Goal: Information Seeking & Learning: Learn about a topic

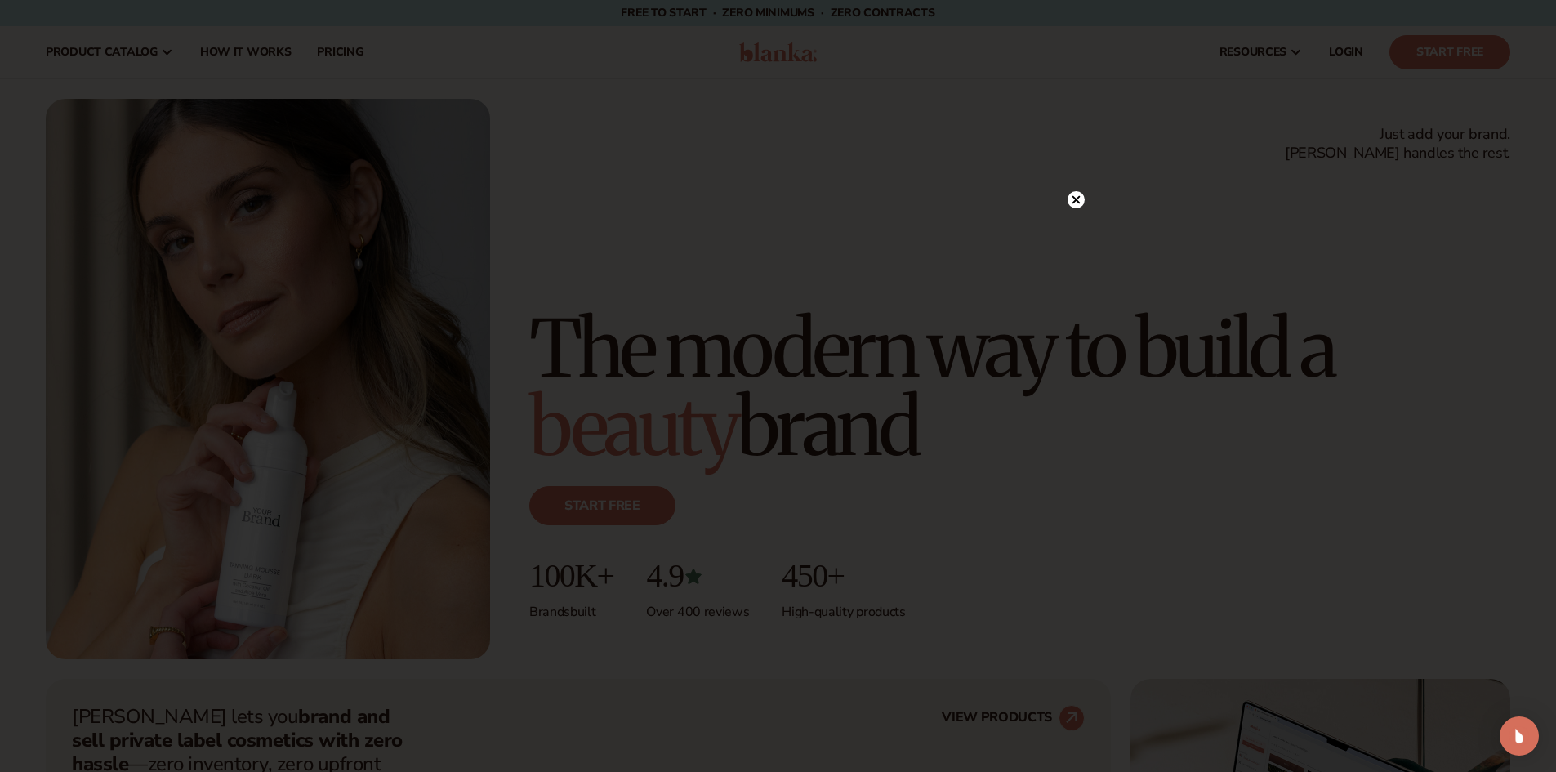
click at [1073, 203] on icon at bounding box center [1076, 200] width 8 height 8
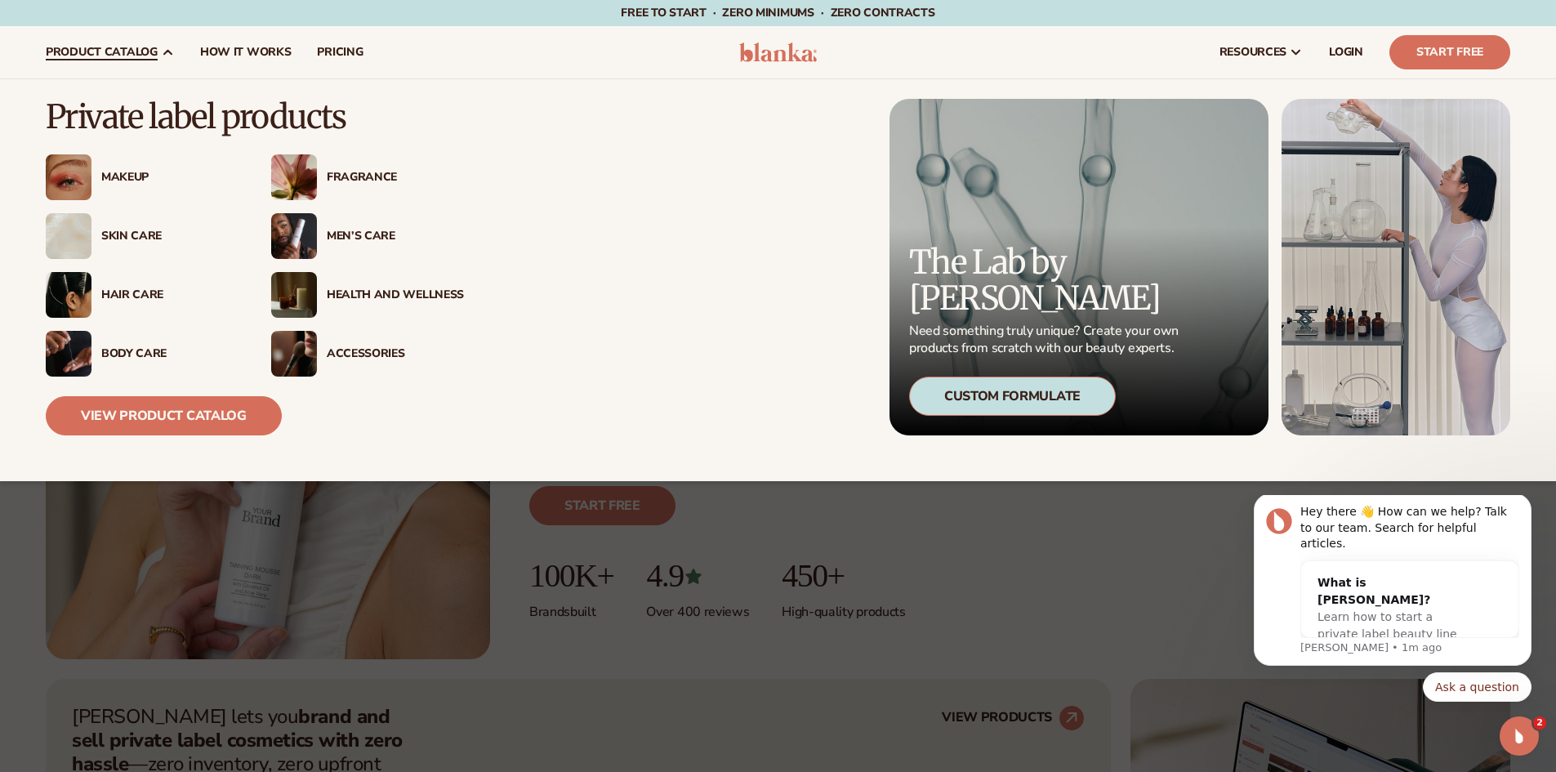
click at [129, 172] on div "Makeup" at bounding box center [169, 178] width 137 height 14
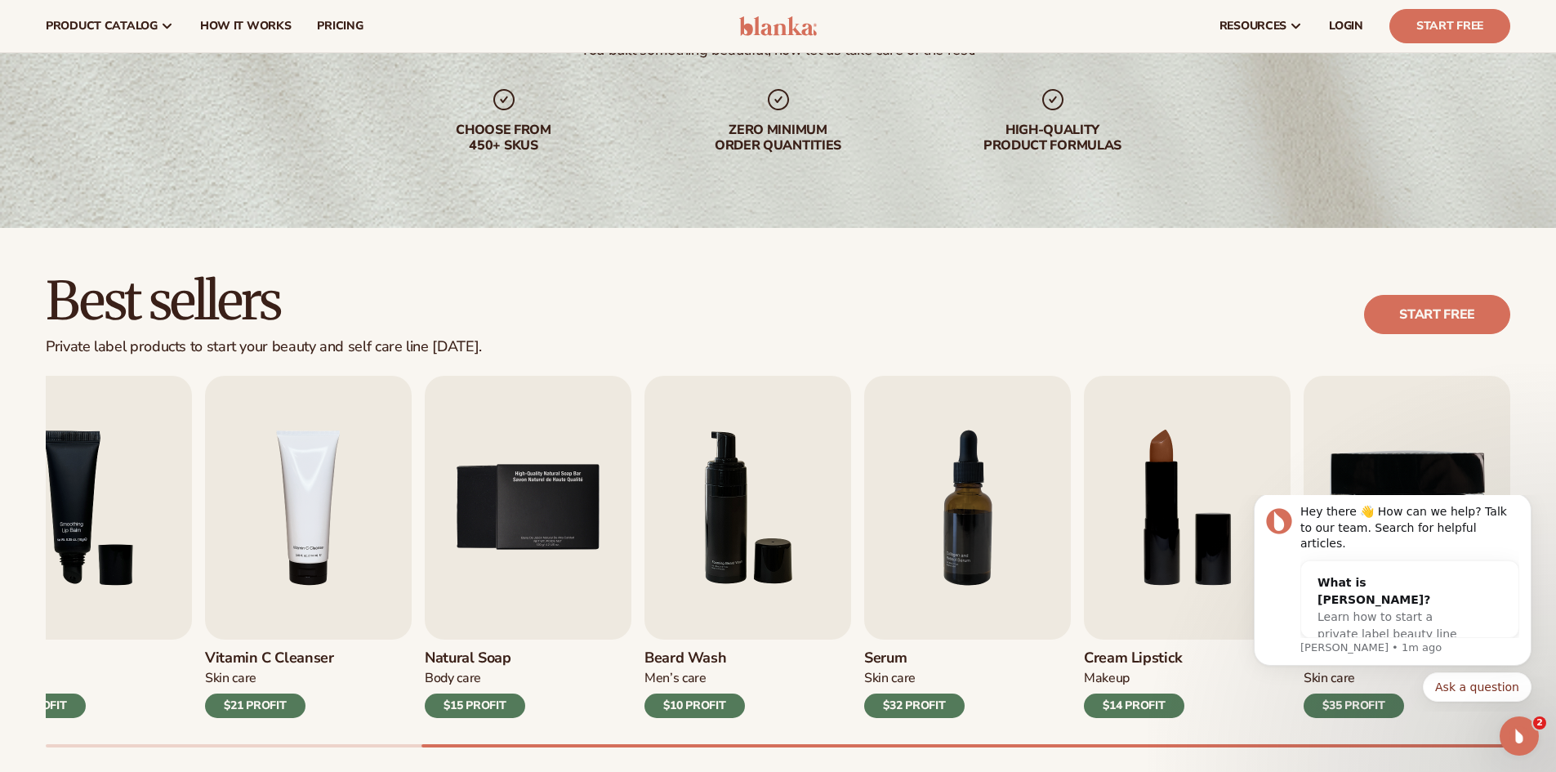
scroll to position [532, 0]
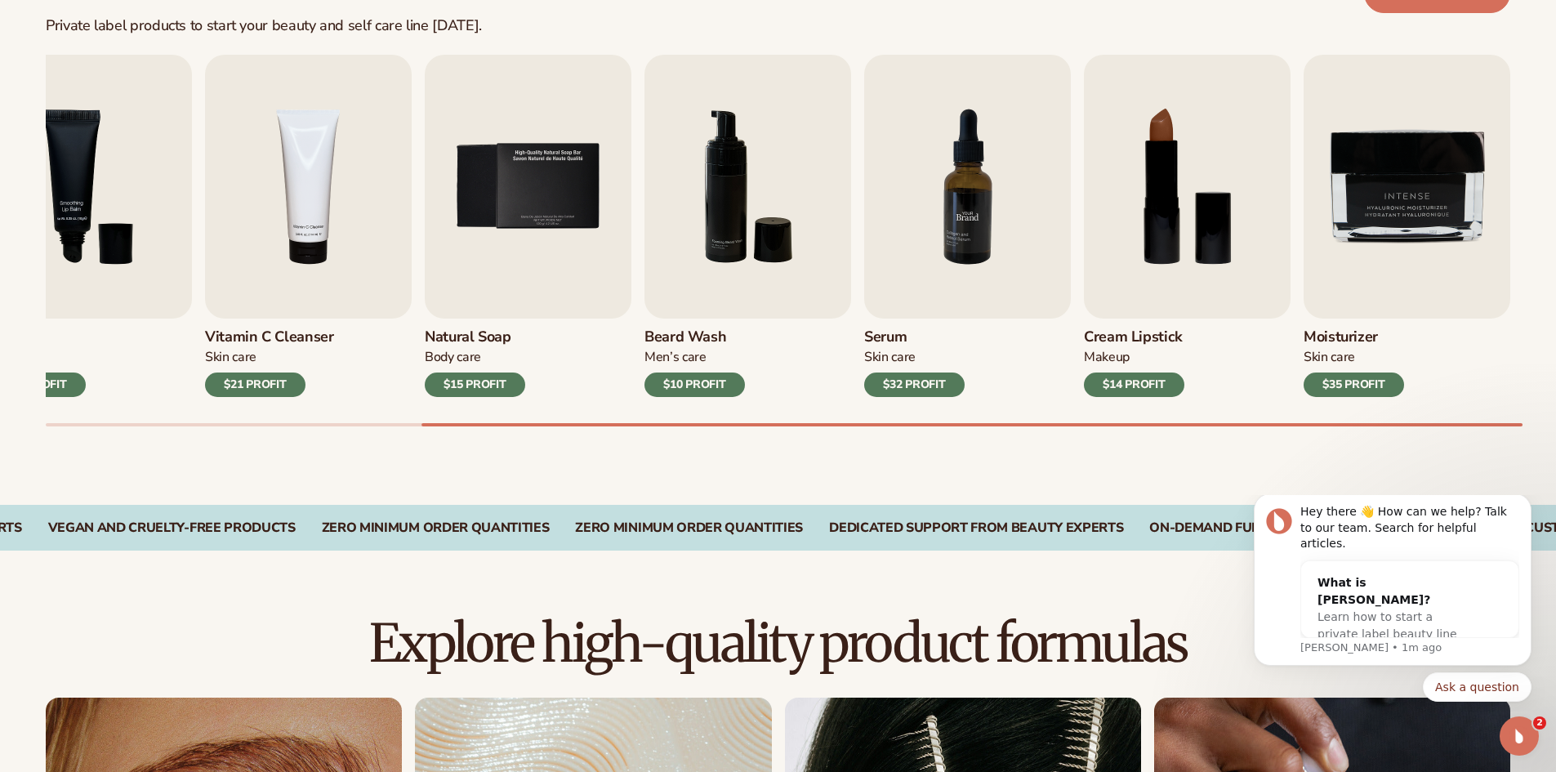
click at [981, 162] on img "7 / 9" at bounding box center [967, 187] width 207 height 264
click at [951, 234] on img "7 / 9" at bounding box center [967, 187] width 207 height 264
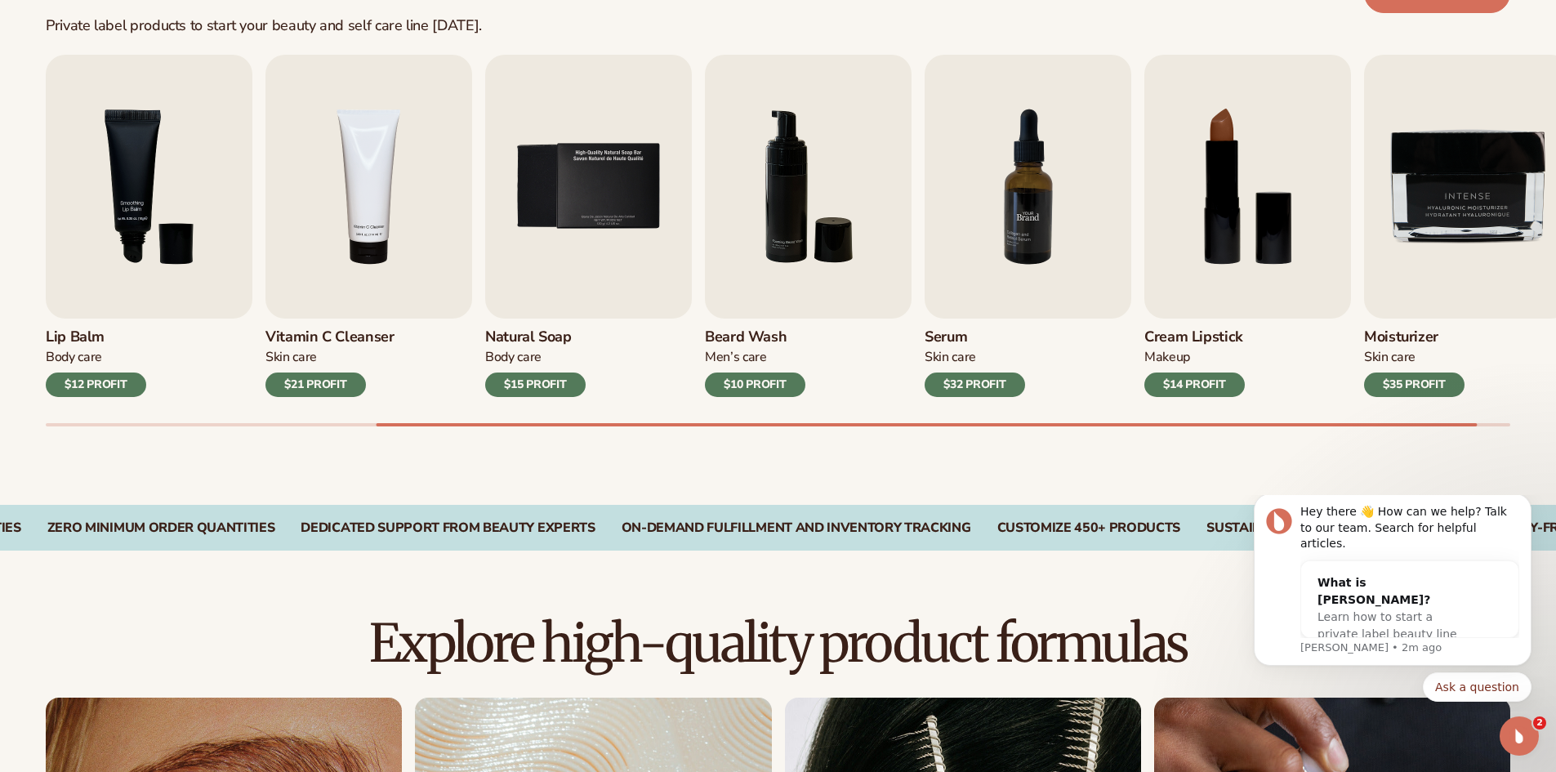
click at [1036, 206] on img "7 / 9" at bounding box center [1028, 187] width 207 height 264
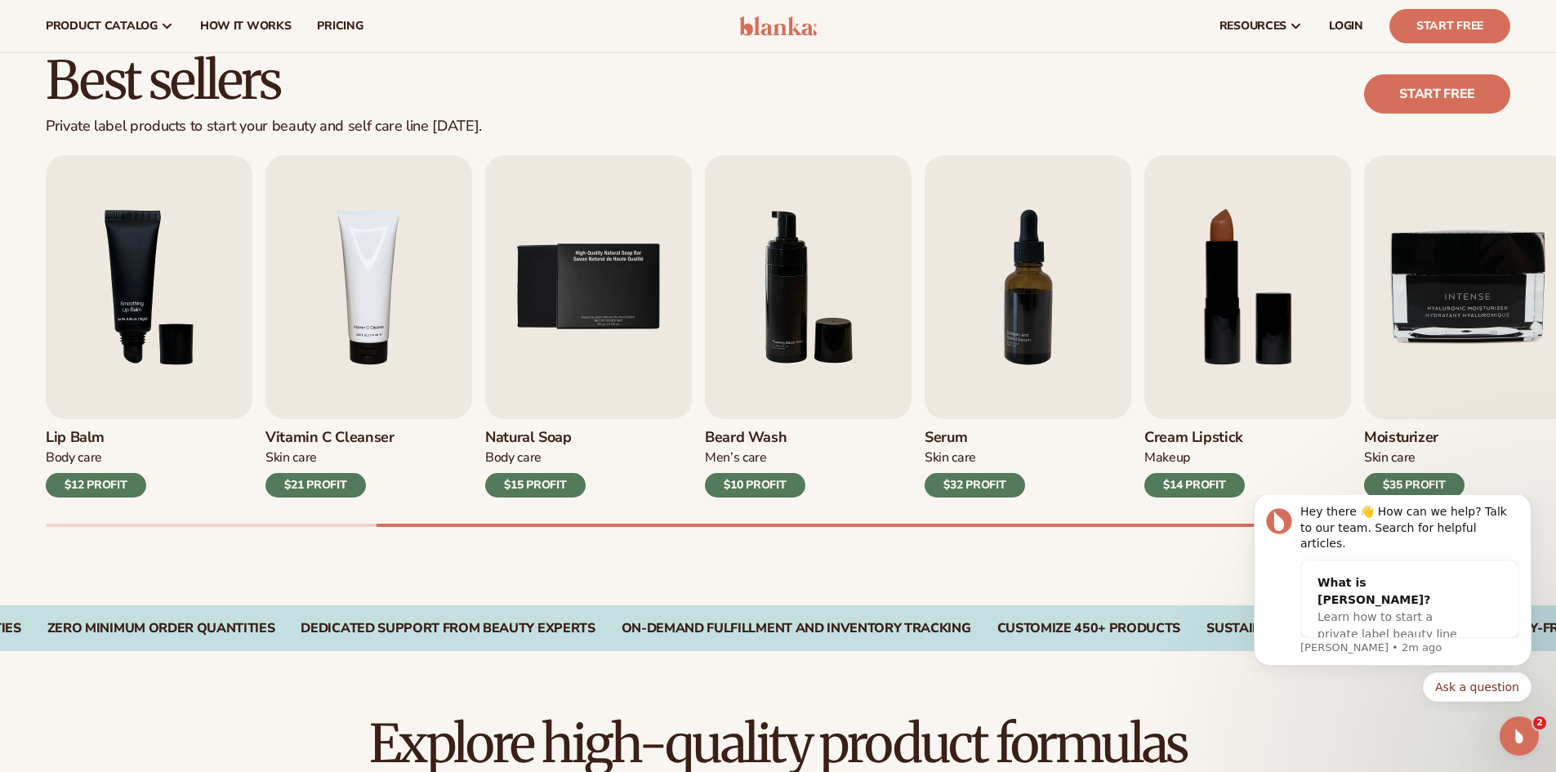
scroll to position [205, 0]
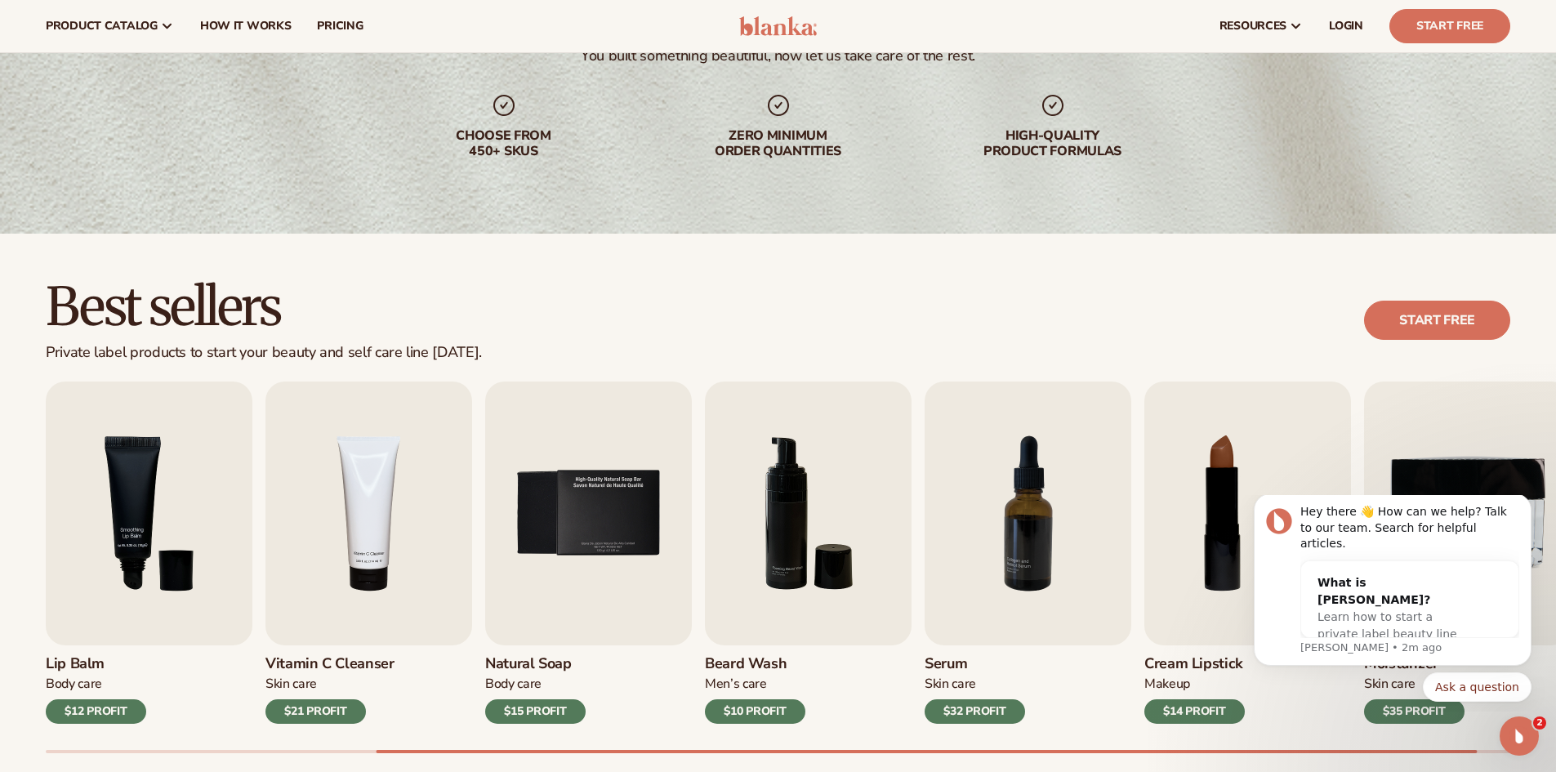
click at [960, 714] on div "$32 PROFIT" at bounding box center [975, 711] width 100 height 25
click at [941, 663] on h3 "Serum" at bounding box center [975, 664] width 100 height 18
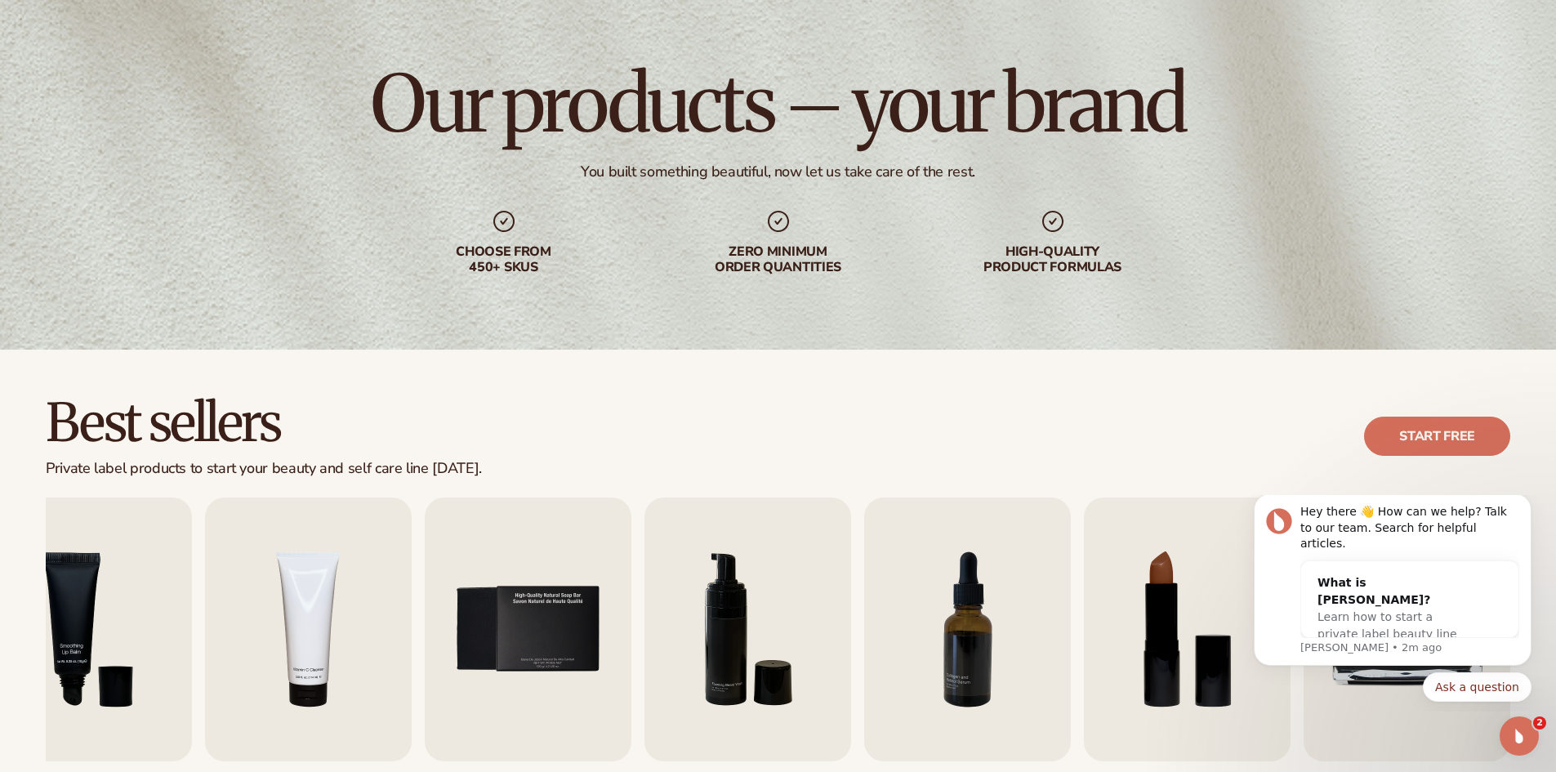
scroll to position [0, 0]
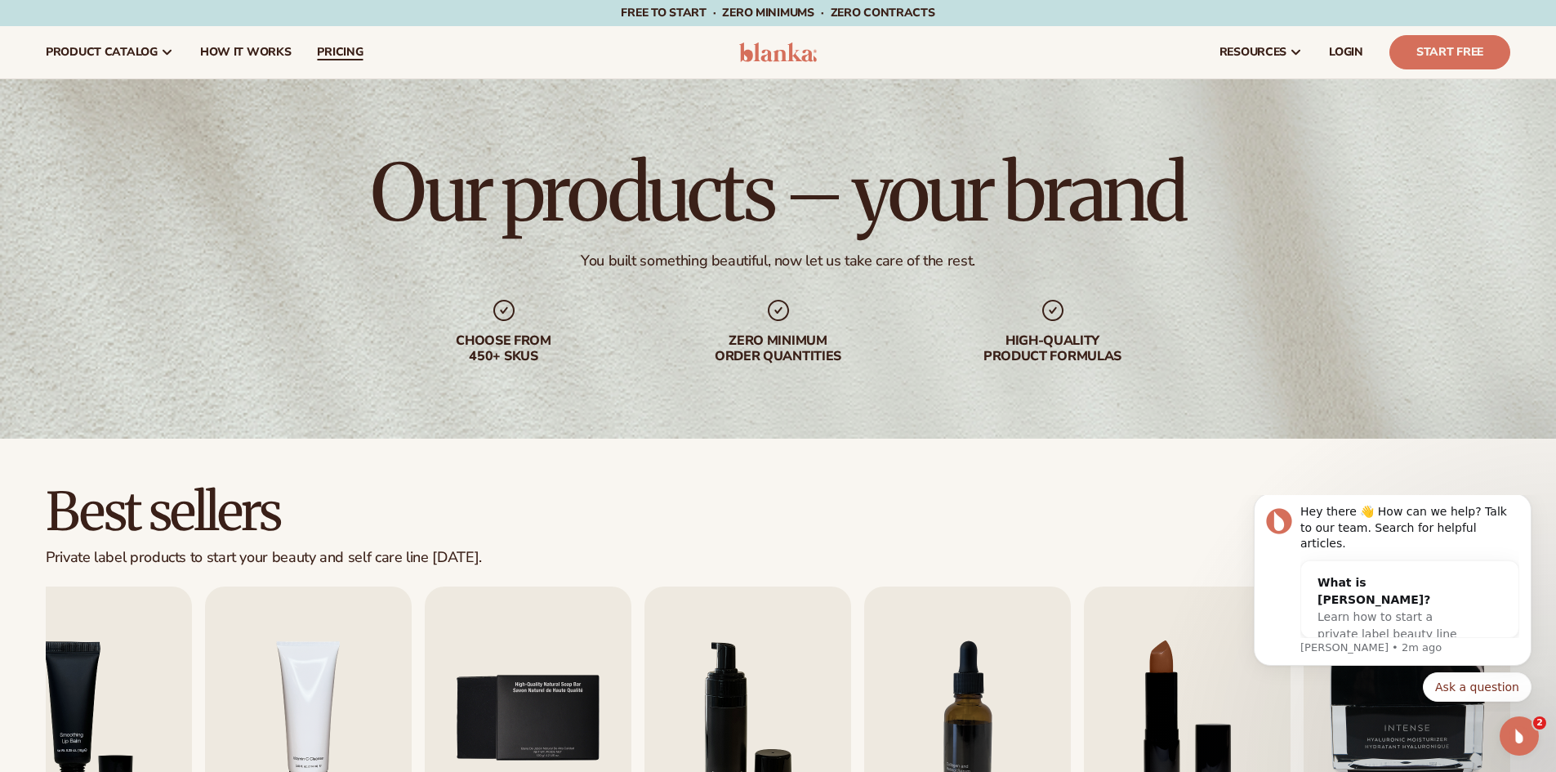
click at [346, 51] on span "pricing" at bounding box center [340, 52] width 46 height 13
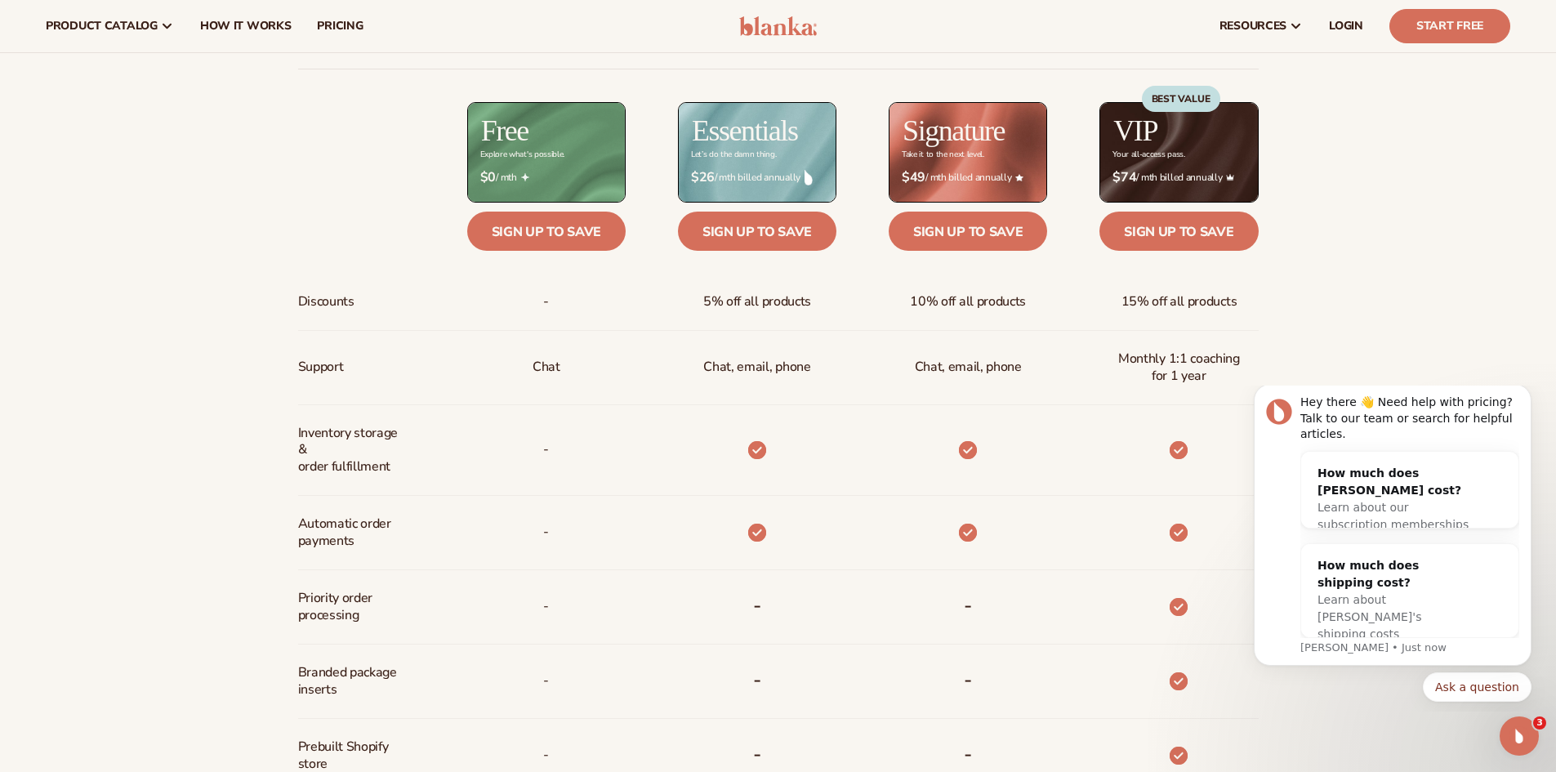
scroll to position [666, 0]
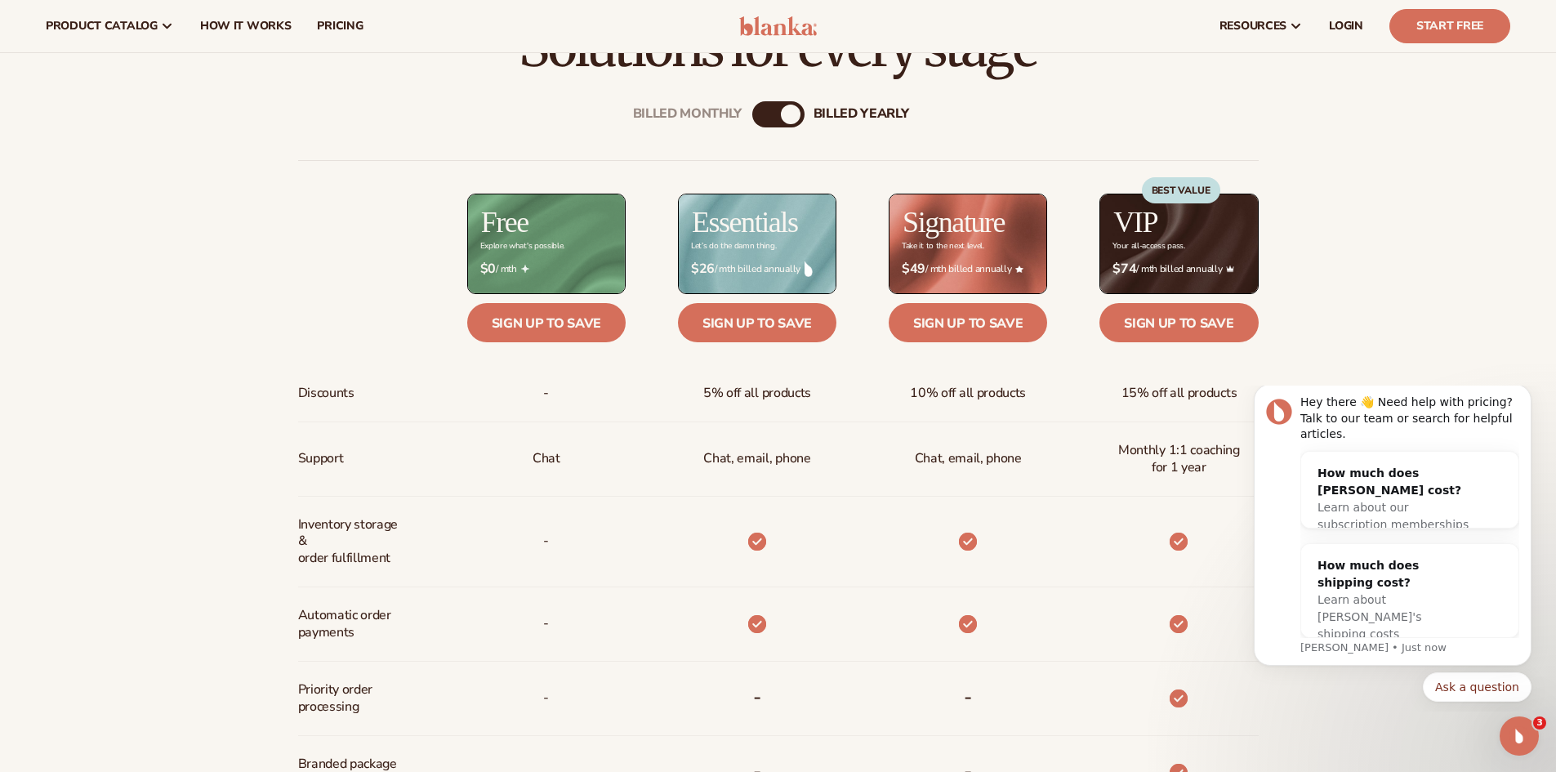
click at [783, 114] on div "billed Yearly" at bounding box center [791, 115] width 20 height 20
click at [786, 109] on div "billed Yearly" at bounding box center [791, 115] width 20 height 20
click at [759, 111] on div "Billed Monthly" at bounding box center [762, 115] width 20 height 20
click at [759, 111] on div "Billed Monthly" at bounding box center [765, 115] width 20 height 20
click at [830, 173] on div "Discounts Support Inventory storage &   order fulfillment Automatic order payme…" at bounding box center [778, 642] width 960 height 965
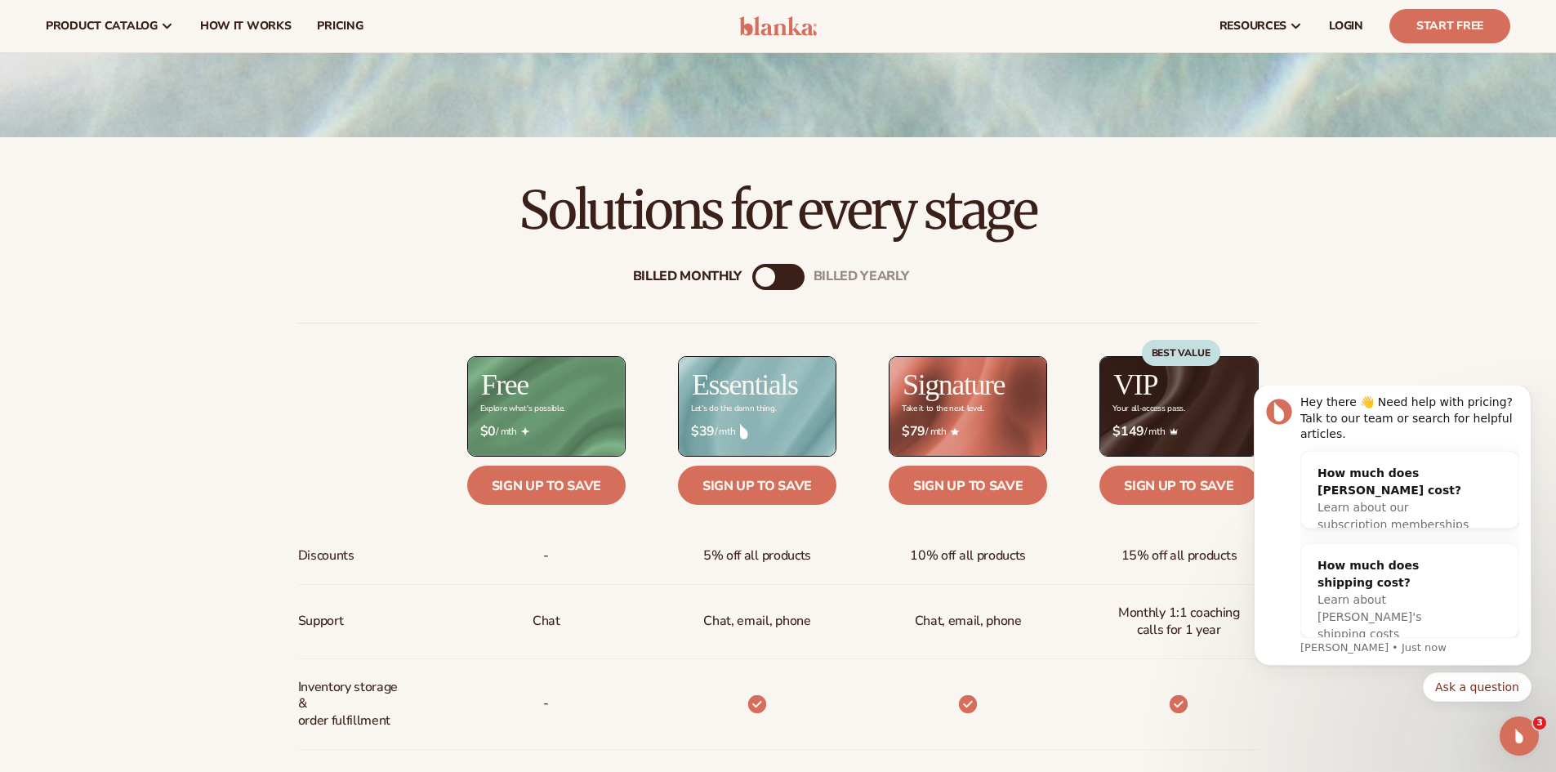
scroll to position [502, 0]
click at [891, 209] on h2 "Solutions for every stage" at bounding box center [778, 211] width 1464 height 55
click at [1149, 238] on div "Billed Monthly billed Yearly Billed Monthly billed Yearly Discounts Support Inv…" at bounding box center [778, 785] width 1052 height 1095
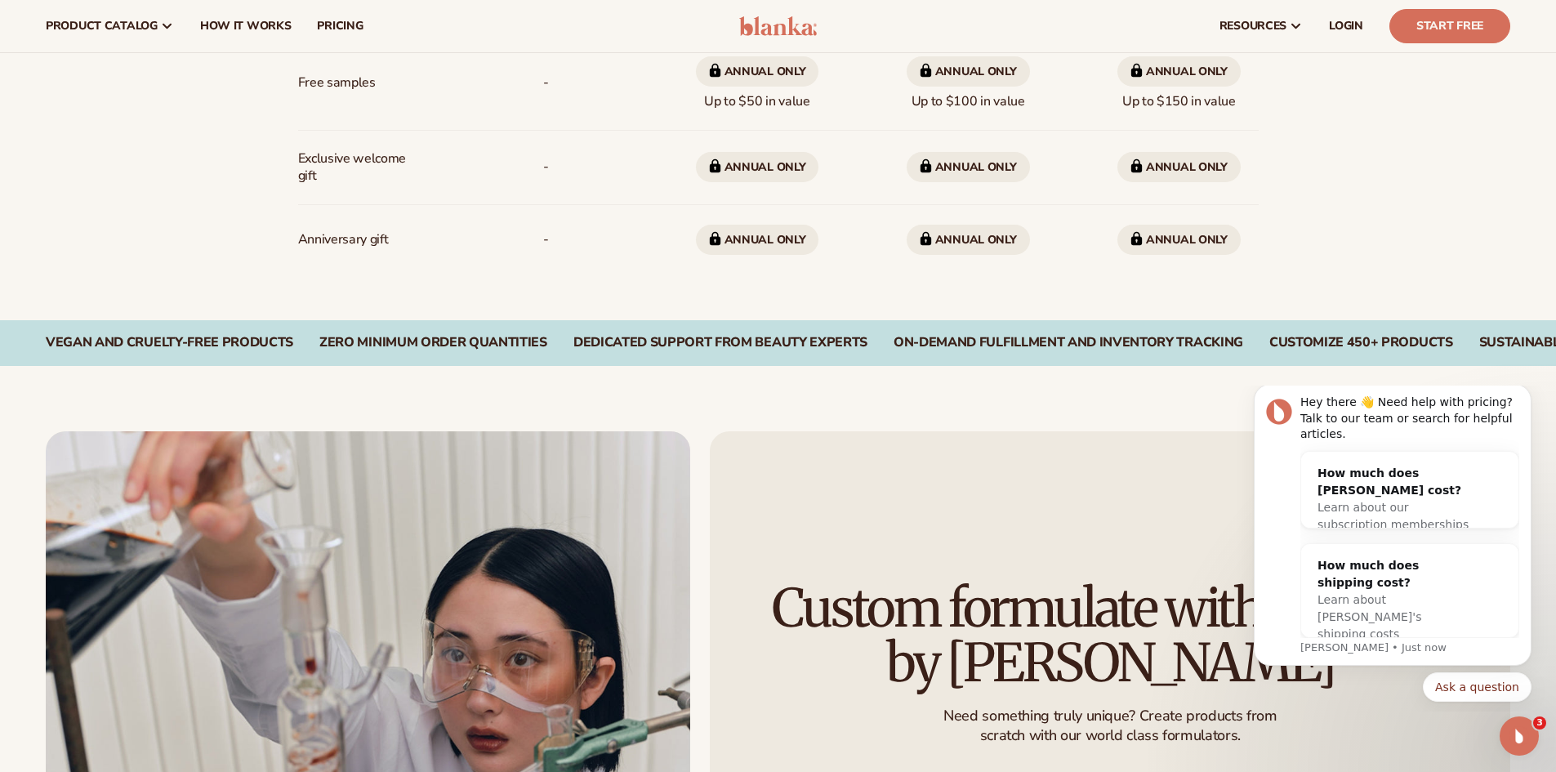
scroll to position [0, 0]
